Goal: Task Accomplishment & Management: Manage account settings

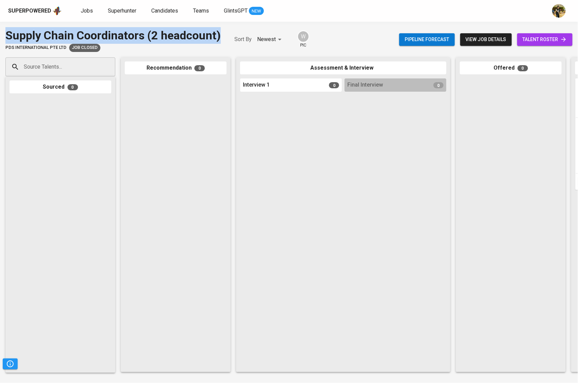
drag, startPoint x: 222, startPoint y: 35, endPoint x: 0, endPoint y: 33, distance: 221.5
click at [0, 33] on div "Supply Chain Coordinators (2 headcount) PDS International Pte Ltd Job Closed So…" at bounding box center [289, 39] width 578 height 25
copy div "Supply Chain Coordinators (2 headcount)"
click at [89, 12] on span "Jobs" at bounding box center [87, 10] width 12 height 6
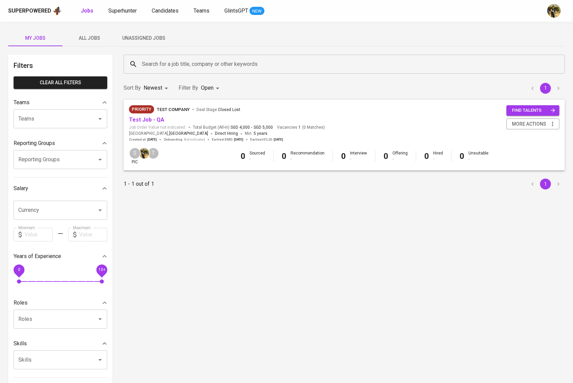
click at [205, 67] on input "Search for a job title, company or other keywords" at bounding box center [345, 64] width 411 height 13
paste input "Supply Chain Coordinators (2 headcount)"
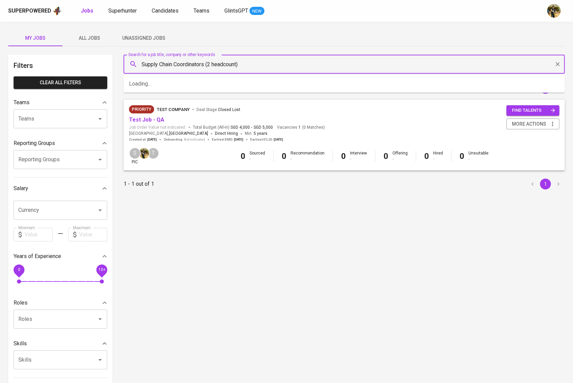
type input "Supply Chain Coordinators (2 headcount)"
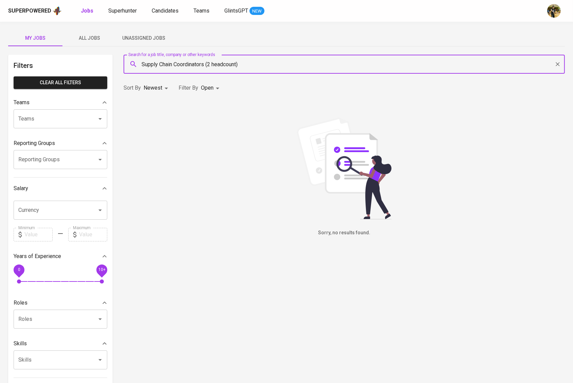
click at [202, 89] on body "Superpowered Jobs Superhunter Candidates Teams GlintsGPT NEW My Jobs All Jobs U…" at bounding box center [286, 231] width 573 height 463
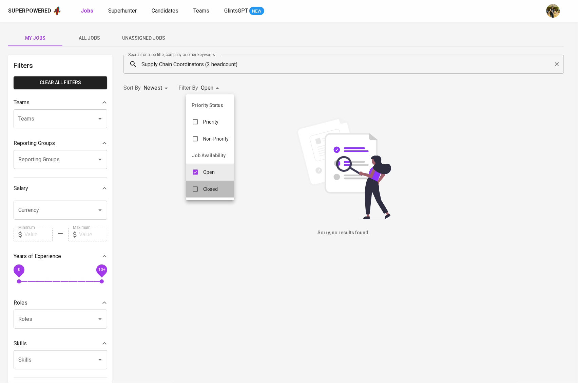
click at [215, 195] on div "Closed" at bounding box center [204, 188] width 37 height 13
type input "OPEN,CLOSE"
checkbox input "true"
click at [214, 175] on p "Open" at bounding box center [219, 172] width 12 height 7
type input "CLOSE"
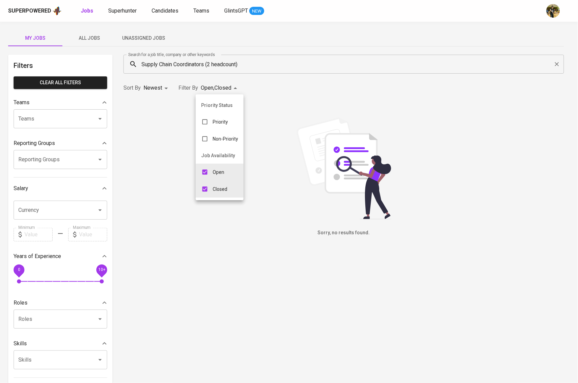
checkbox input "false"
click at [262, 66] on div at bounding box center [289, 191] width 578 height 383
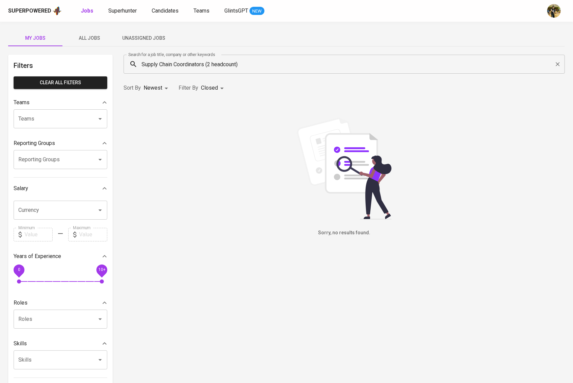
click at [261, 64] on input "Supply Chain Coordinators (2 headcount)" at bounding box center [345, 64] width 411 height 13
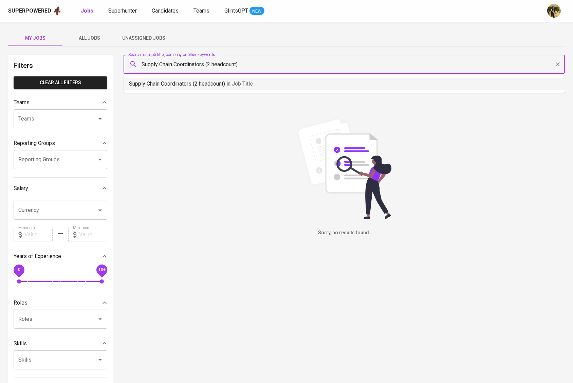
click at [267, 84] on li "Supply Chain Coordinators (2 headcount) in Job title" at bounding box center [343, 84] width 441 height 12
type input "Supply Chain Coordinators"
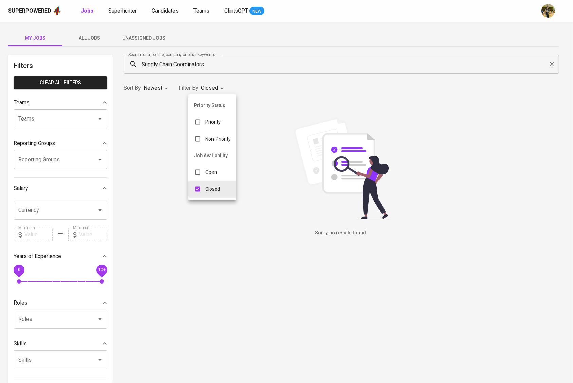
click at [219, 90] on body "Superpowered Jobs Superhunter Candidates Teams GlintsGPT NEW My Jobs All Jobs U…" at bounding box center [286, 231] width 573 height 463
click at [259, 67] on div at bounding box center [289, 191] width 578 height 383
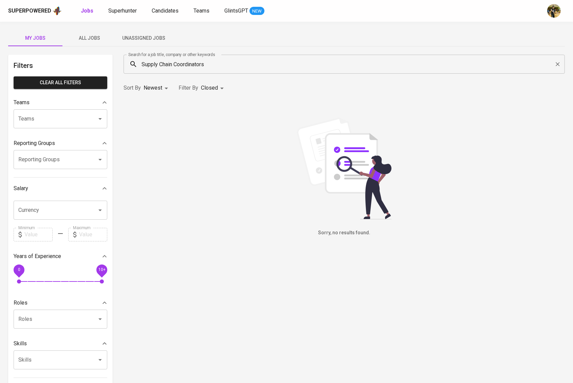
click at [260, 64] on input "Supply Chain Coordinators" at bounding box center [345, 64] width 411 height 13
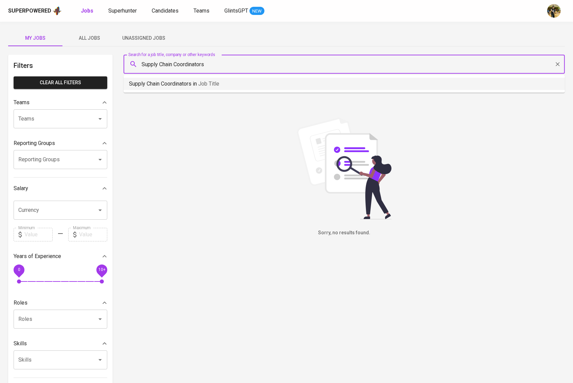
click at [277, 80] on li "Supply Chain Coordinators in Job title" at bounding box center [343, 84] width 441 height 12
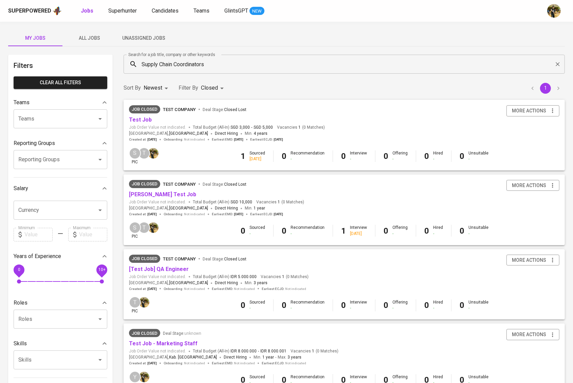
click at [87, 37] on span "All Jobs" at bounding box center [89, 38] width 46 height 8
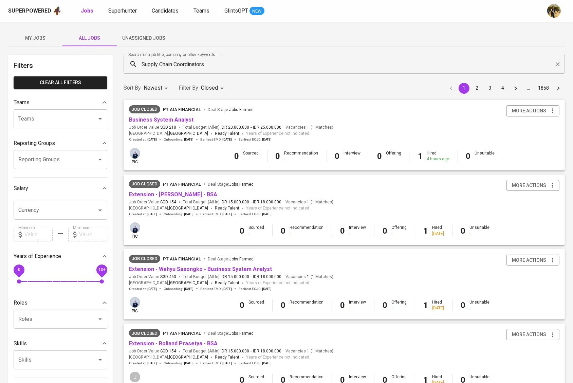
click at [258, 69] on input "Supply Chain Coordinators" at bounding box center [345, 64] width 411 height 13
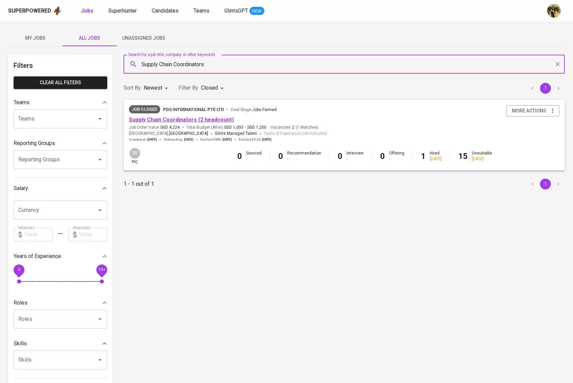
click at [224, 119] on link "Supply Chain Coordinators (2 headcount)" at bounding box center [181, 119] width 105 height 6
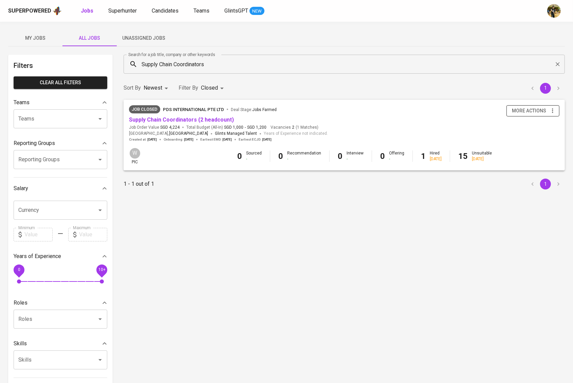
click at [550, 108] on icon "button" at bounding box center [552, 110] width 7 height 7
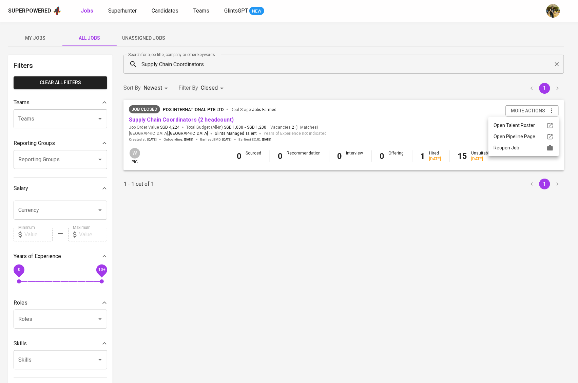
click at [521, 148] on div "Reopen Job" at bounding box center [524, 147] width 60 height 7
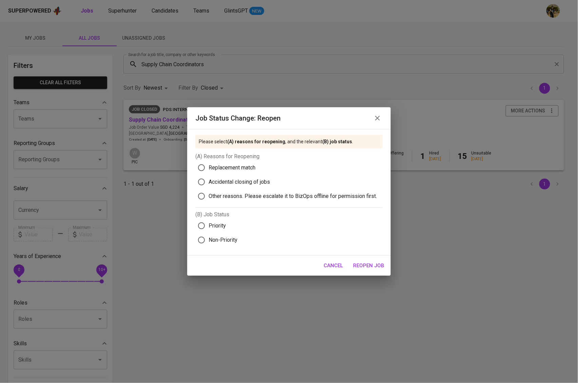
click at [243, 194] on span "Other reasons. Please escalate it to BizOps offline for permission first." at bounding box center [293, 196] width 168 height 8
click at [209, 194] on input "Other reasons. Please escalate it to BizOps offline for permission first." at bounding box center [201, 196] width 14 height 14
radio input "true"
click at [214, 229] on span "Priority" at bounding box center [217, 225] width 17 height 8
click at [209, 229] on input "Priority" at bounding box center [201, 225] width 14 height 14
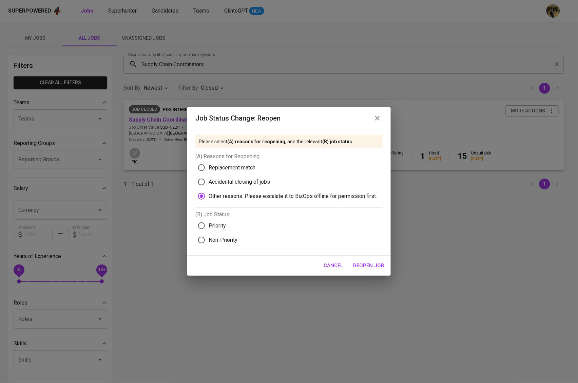
radio input "true"
click at [368, 270] on span "Reopen Job" at bounding box center [368, 265] width 31 height 9
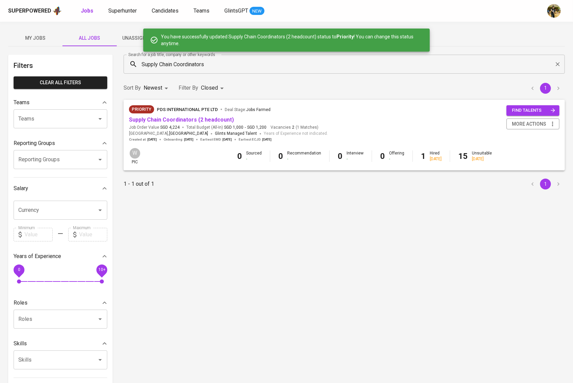
click at [349, 241] on div "Search for a job title, company or other keywords Supply Chain Coordinators Sea…" at bounding box center [343, 246] width 441 height 383
